Goal: Task Accomplishment & Management: Use online tool/utility

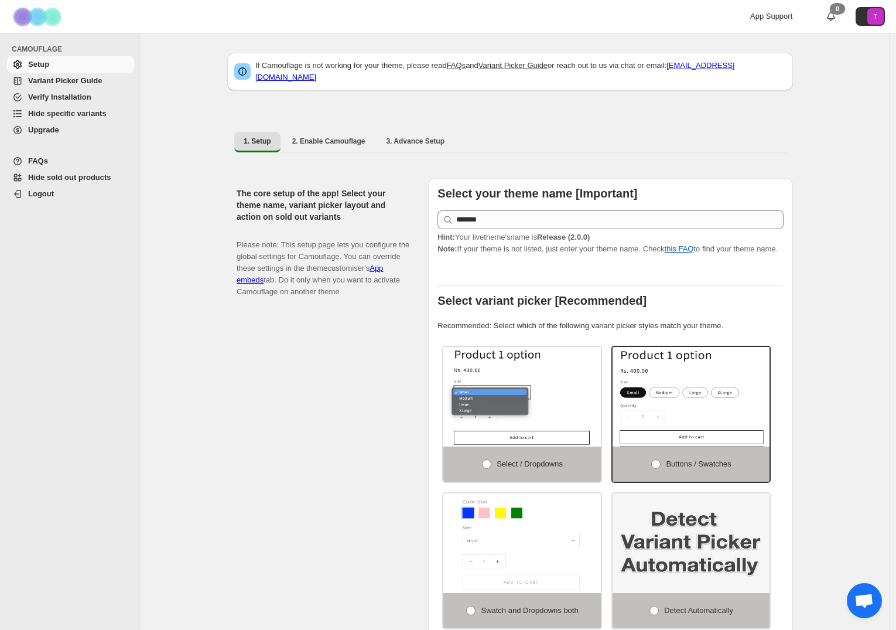
click at [73, 170] on link "Hide sold out products" at bounding box center [70, 177] width 127 height 16
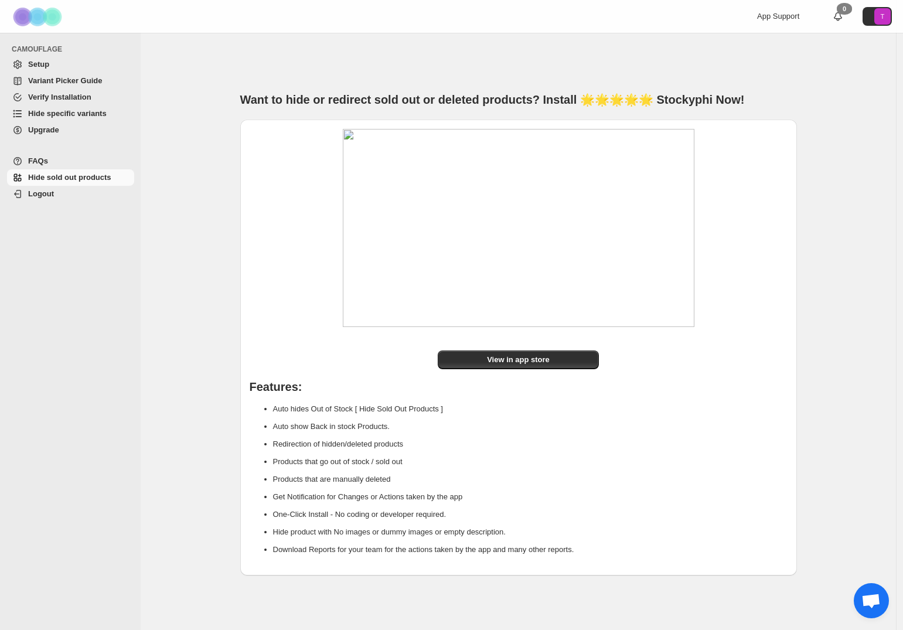
click at [64, 112] on span "Hide specific variants" at bounding box center [67, 113] width 78 height 9
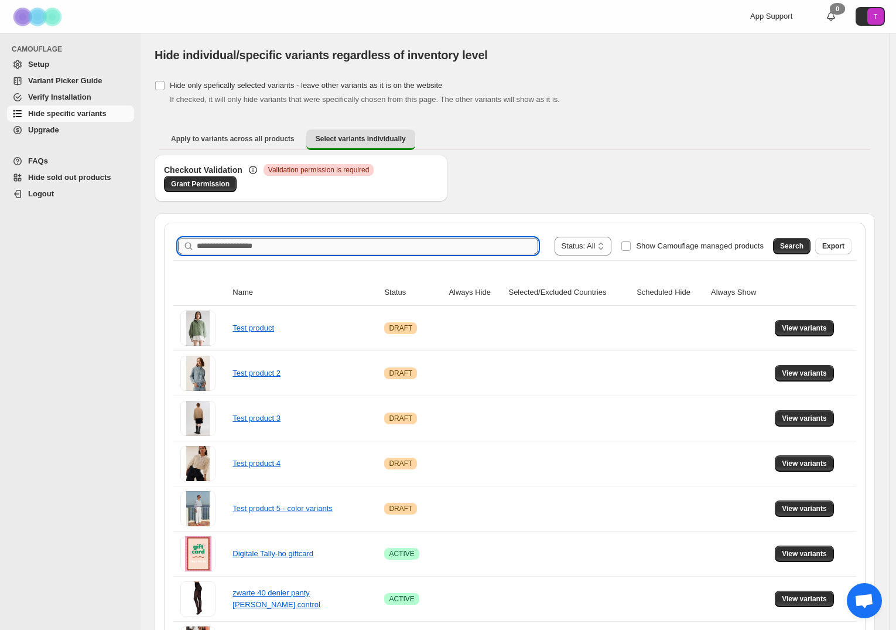
click at [244, 242] on input "Search product name" at bounding box center [368, 246] width 342 height 16
type input "*"
type input "****"
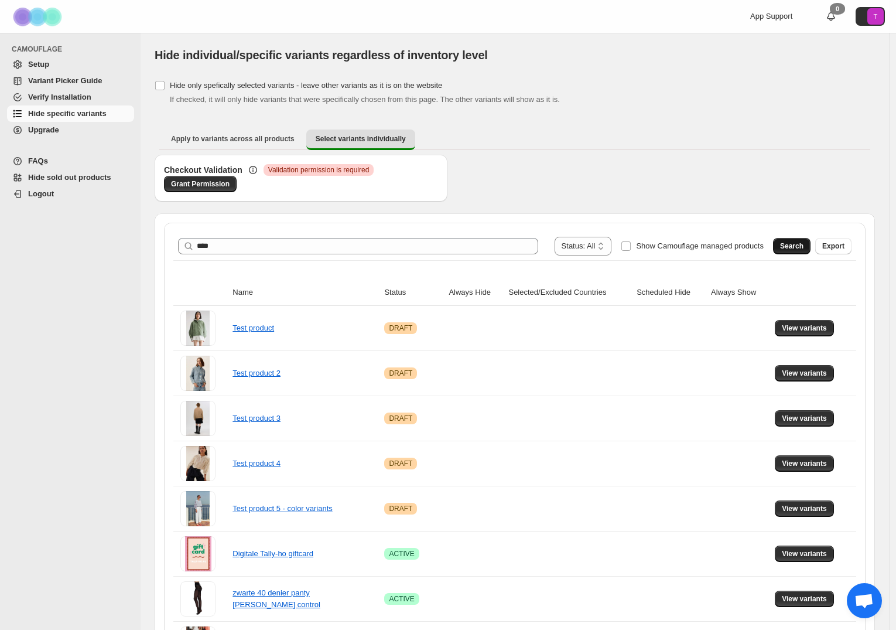
click at [810, 248] on button "Search" at bounding box center [791, 246] width 37 height 16
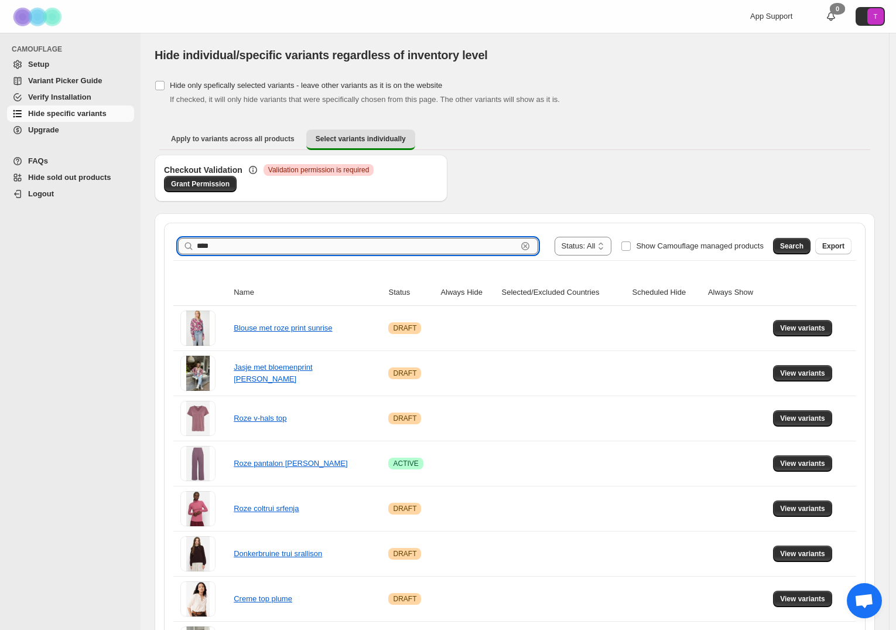
click at [351, 245] on input "****" at bounding box center [357, 246] width 320 height 16
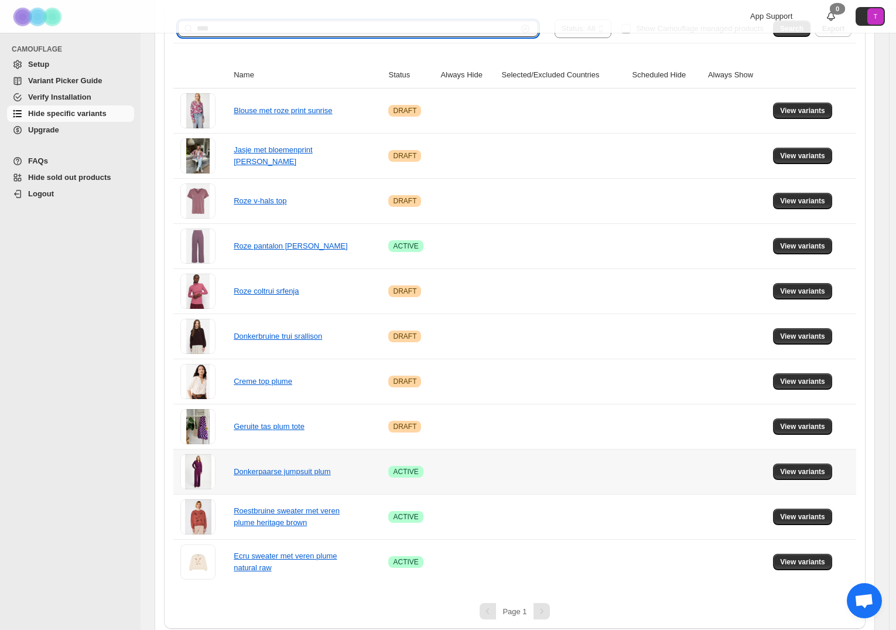
scroll to position [216, 0]
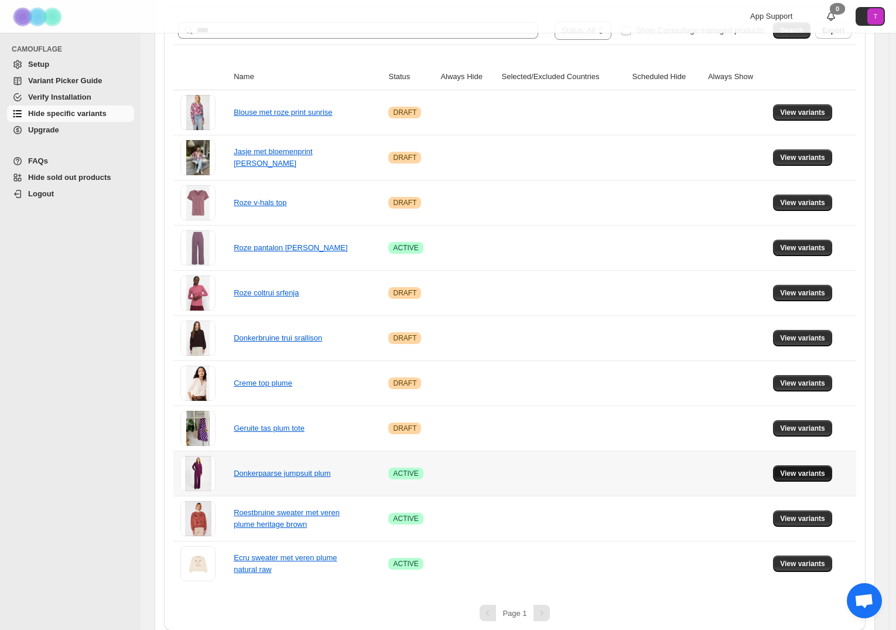
click at [816, 472] on span "View variants" at bounding box center [802, 473] width 45 height 9
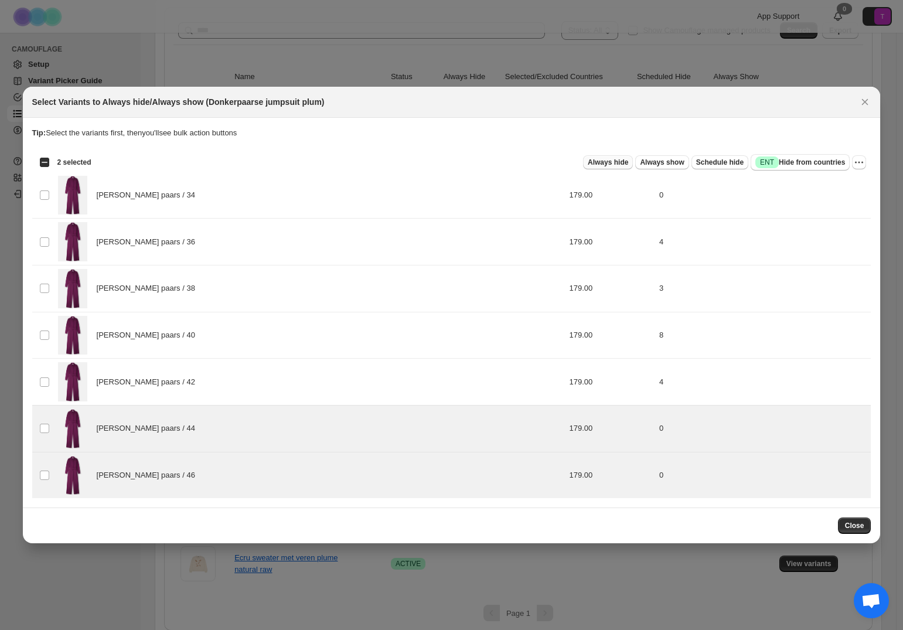
click at [607, 163] on span "Always hide" at bounding box center [608, 162] width 40 height 9
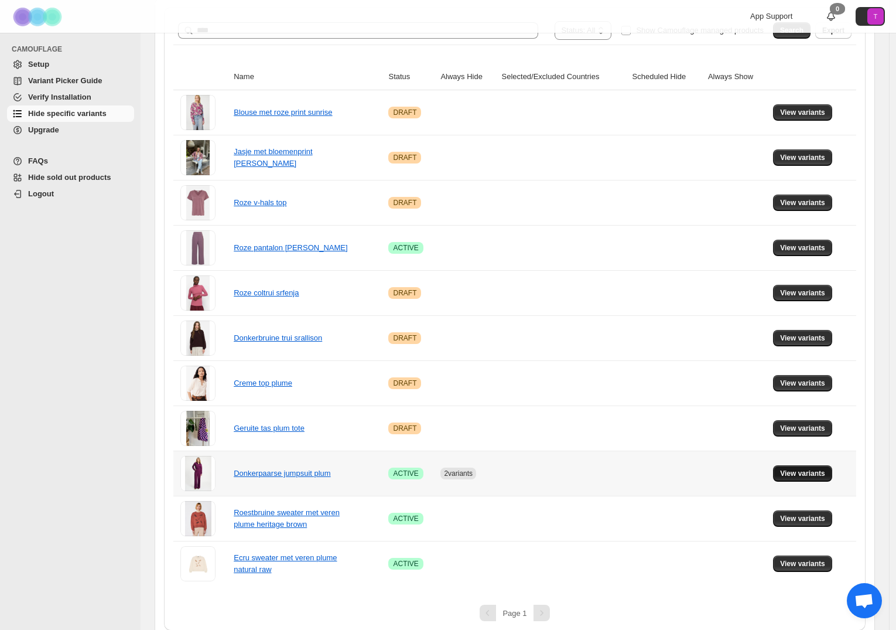
click at [815, 475] on span "View variants" at bounding box center [802, 473] width 45 height 9
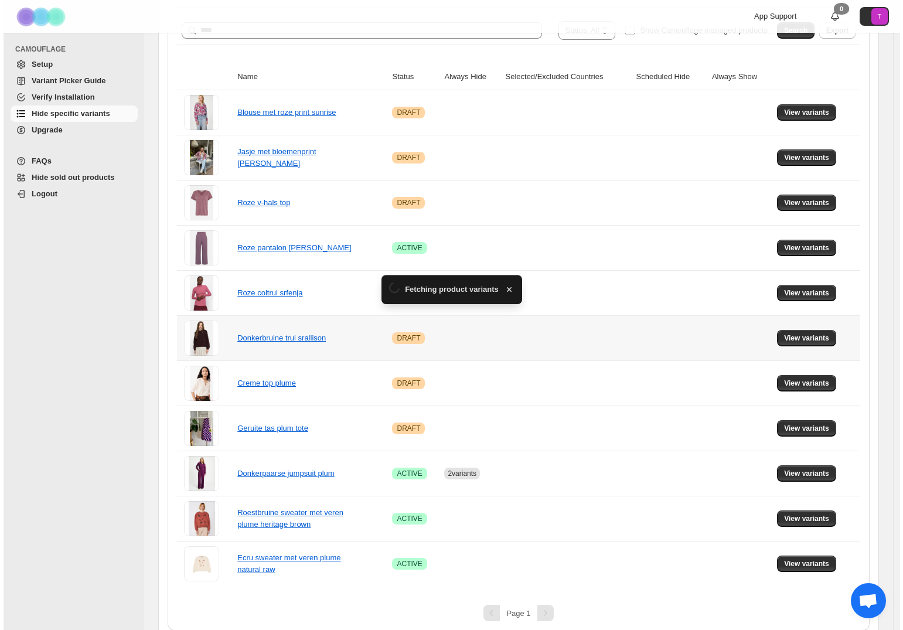
scroll to position [0, 0]
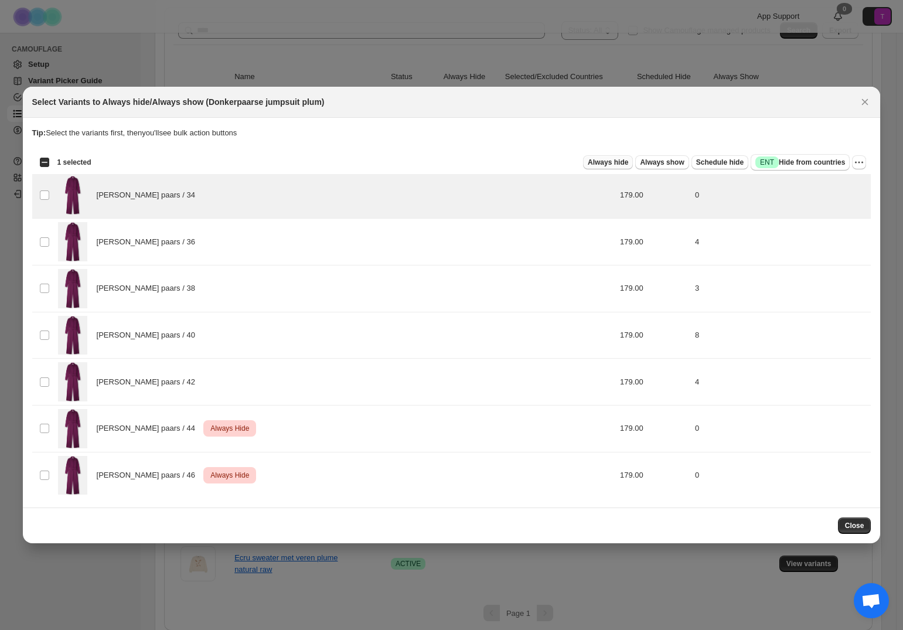
click at [614, 162] on span "Always hide" at bounding box center [608, 162] width 40 height 9
